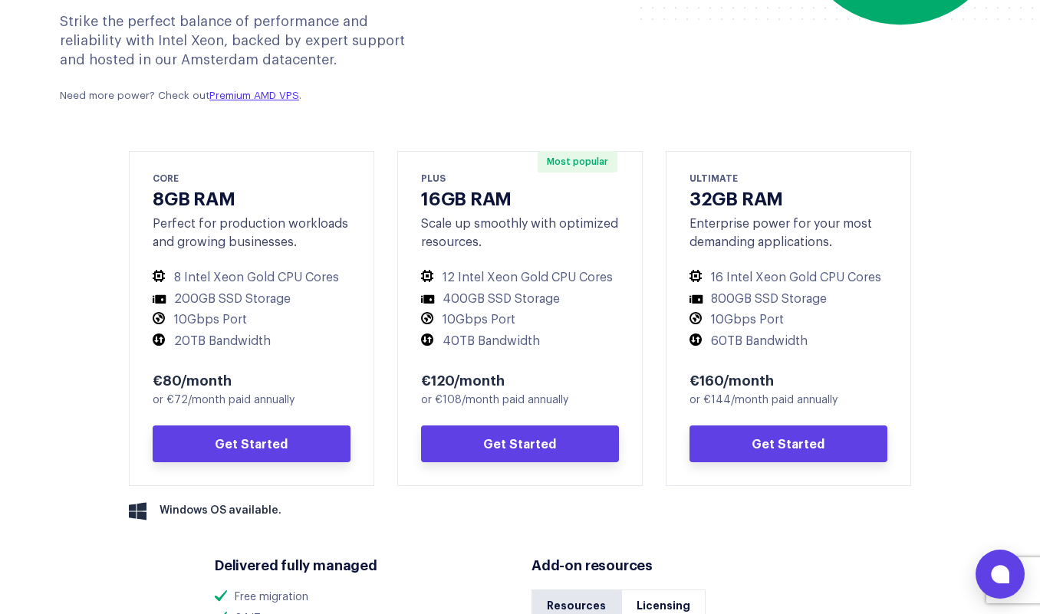
scroll to position [812, 0]
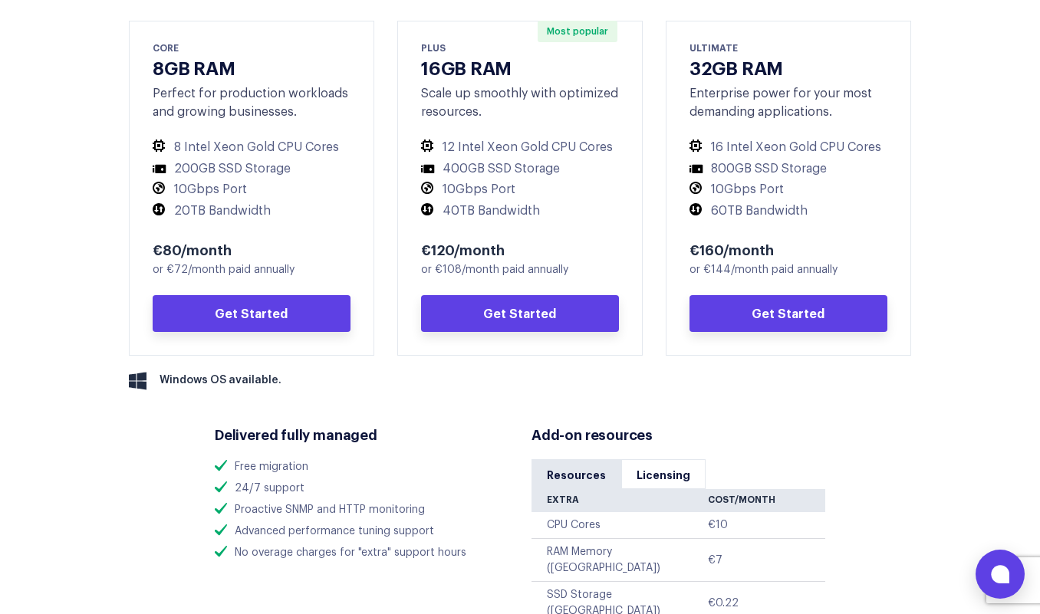
click at [257, 162] on li "200GB SSD Storage" at bounding box center [252, 169] width 198 height 16
click at [301, 183] on li "10Gbps Port" at bounding box center [252, 190] width 198 height 16
click at [301, 204] on li "20TB Bandwidth" at bounding box center [252, 211] width 198 height 16
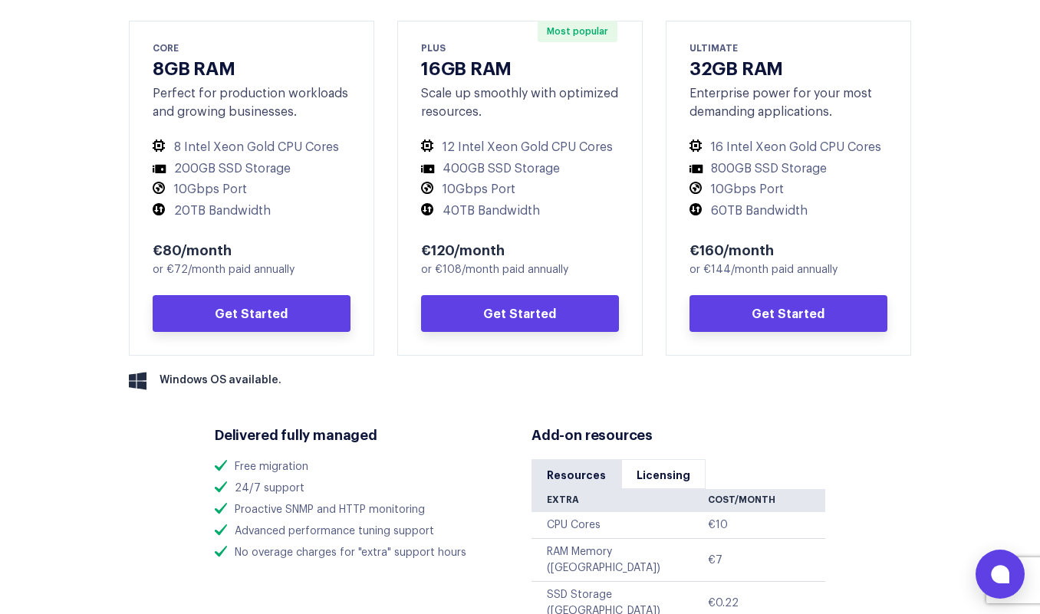
click at [301, 204] on li "20TB Bandwidth" at bounding box center [252, 211] width 198 height 16
drag, startPoint x: 301, startPoint y: 204, endPoint x: 308, endPoint y: 203, distance: 7.7
click at [301, 204] on li "20TB Bandwidth" at bounding box center [252, 211] width 198 height 16
click at [337, 199] on ul "8 Intel Xeon Gold CPU Cores 200GB SSD Storage 10Gbps Port 20TB Bandwidth" at bounding box center [252, 179] width 198 height 79
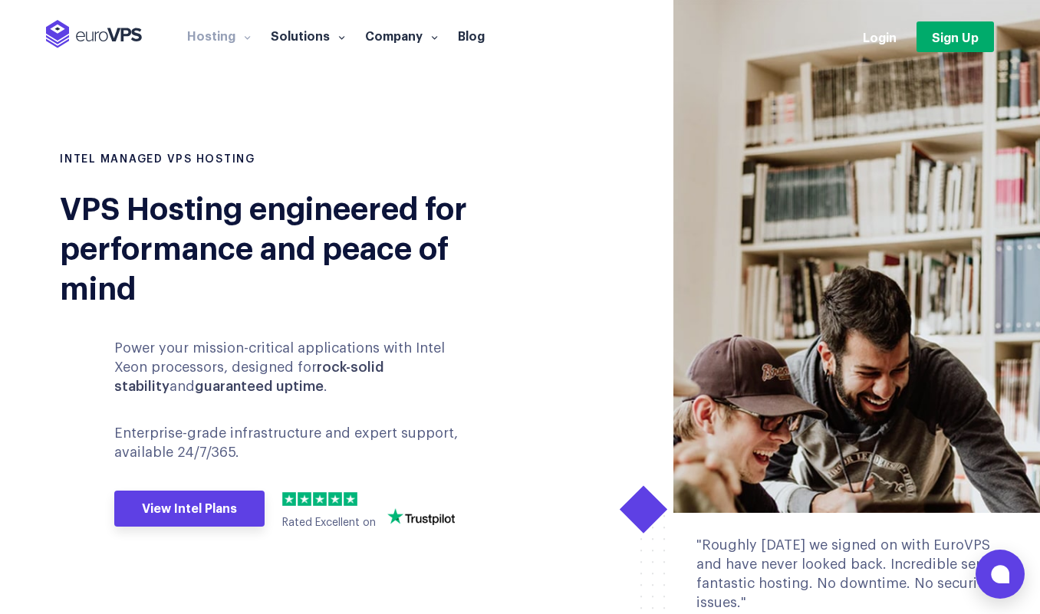
scroll to position [0, 0]
